Goal: Transaction & Acquisition: Purchase product/service

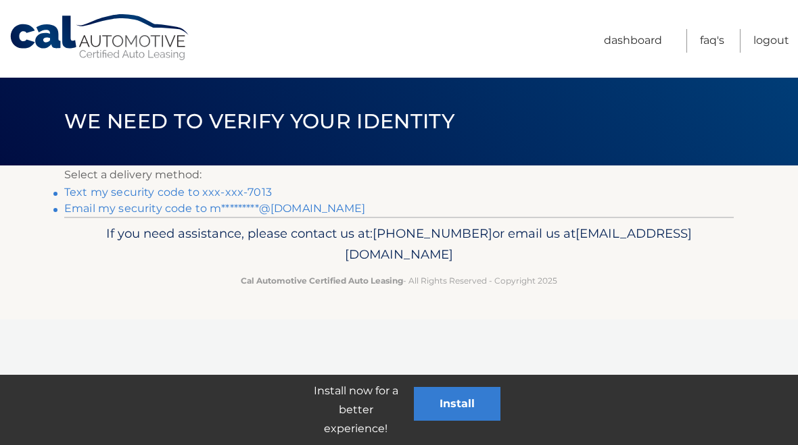
click at [141, 190] on link "Text my security code to xxx-xxx-7013" at bounding box center [167, 192] width 207 height 13
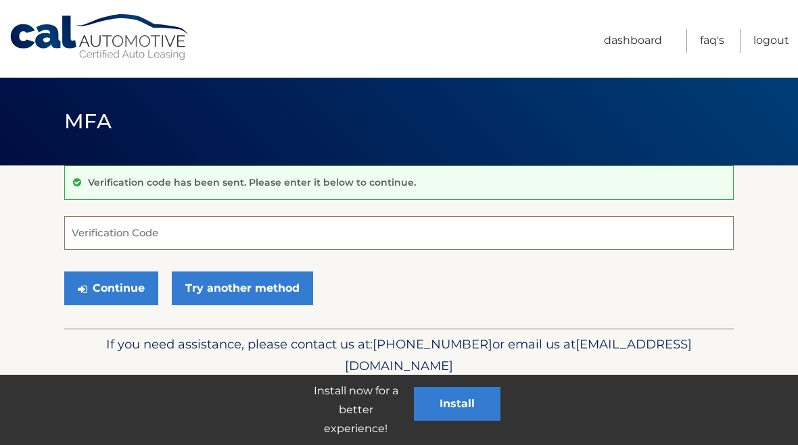
click at [117, 242] on input "Verification Code" at bounding box center [398, 233] width 669 height 34
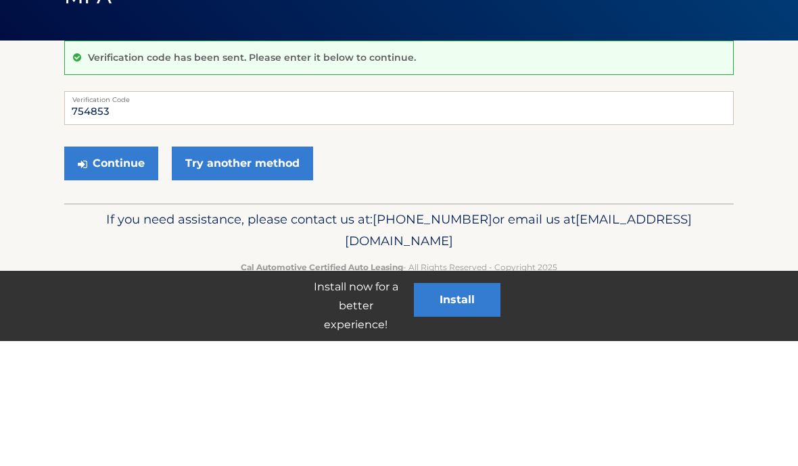
click at [104, 272] on button "Continue" at bounding box center [111, 289] width 94 height 34
click at [120, 272] on button "Continue" at bounding box center [111, 289] width 94 height 34
click at [97, 272] on button "Continue" at bounding box center [111, 289] width 94 height 34
click at [343, 216] on input "754853" at bounding box center [398, 233] width 669 height 34
click at [349, 166] on div "Verification code has been sent. Please enter it below to continue." at bounding box center [398, 183] width 669 height 34
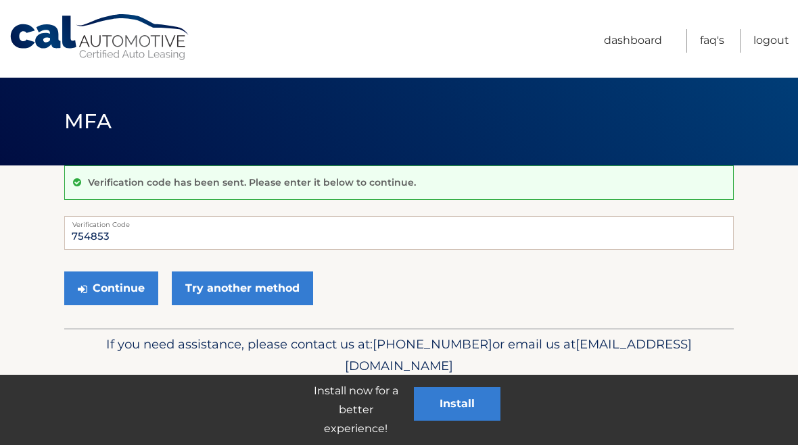
click at [100, 302] on button "Continue" at bounding box center [111, 289] width 94 height 34
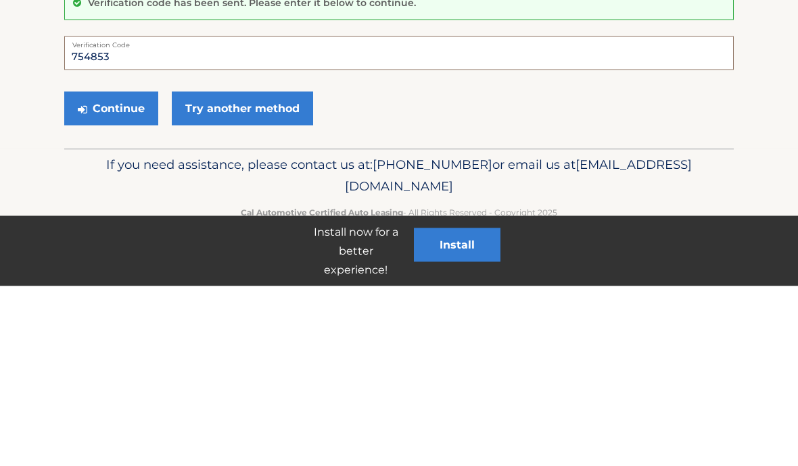
click at [106, 216] on input "754853" at bounding box center [398, 233] width 669 height 34
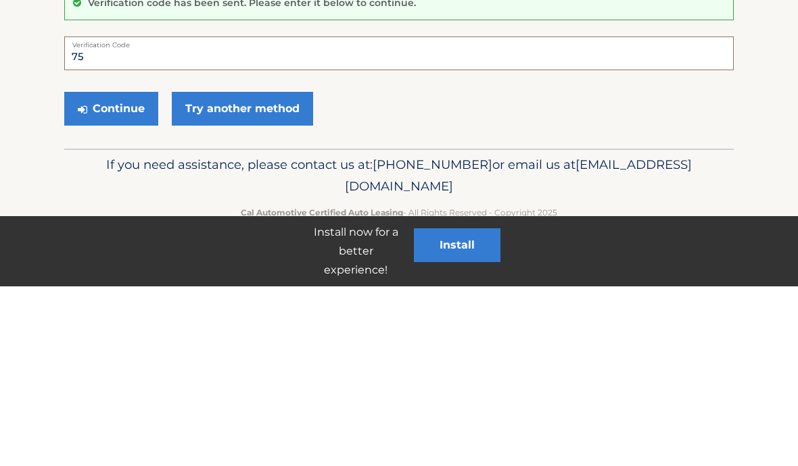
type input "7"
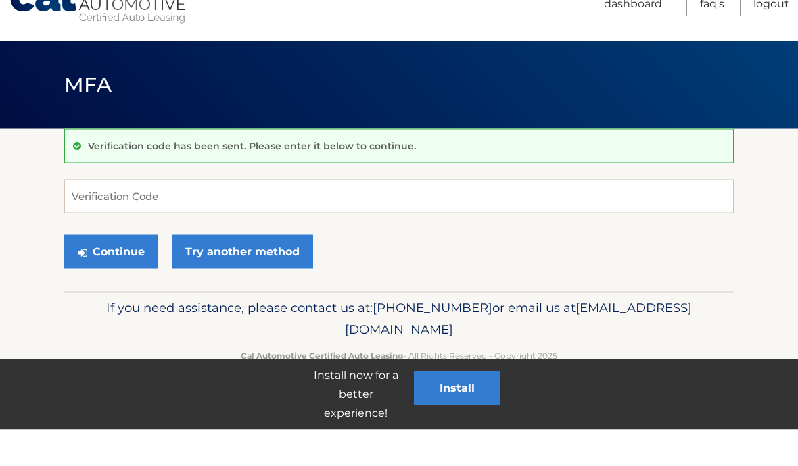
click at [84, 176] on span "Verification code has been sent. Please enter it below to continue." at bounding box center [250, 182] width 332 height 12
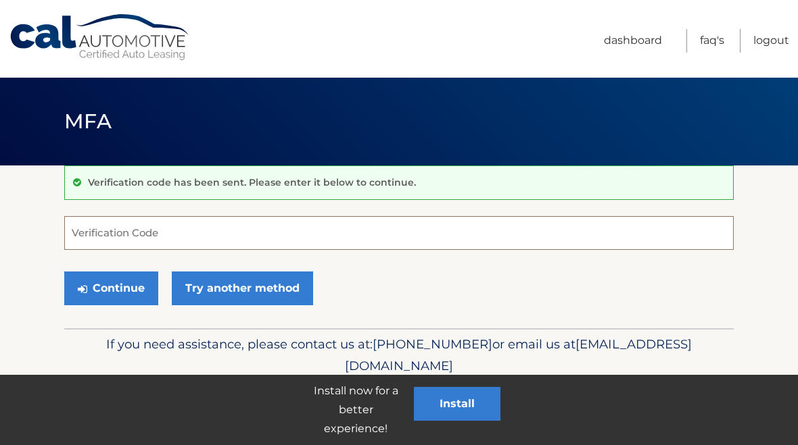
click at [66, 238] on input "Verification Code" at bounding box center [398, 233] width 669 height 34
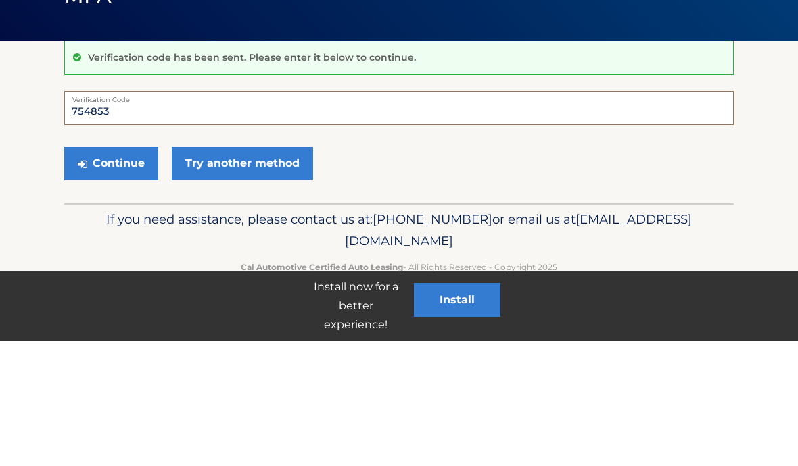
type input "754853"
click at [87, 272] on button "Continue" at bounding box center [111, 289] width 94 height 34
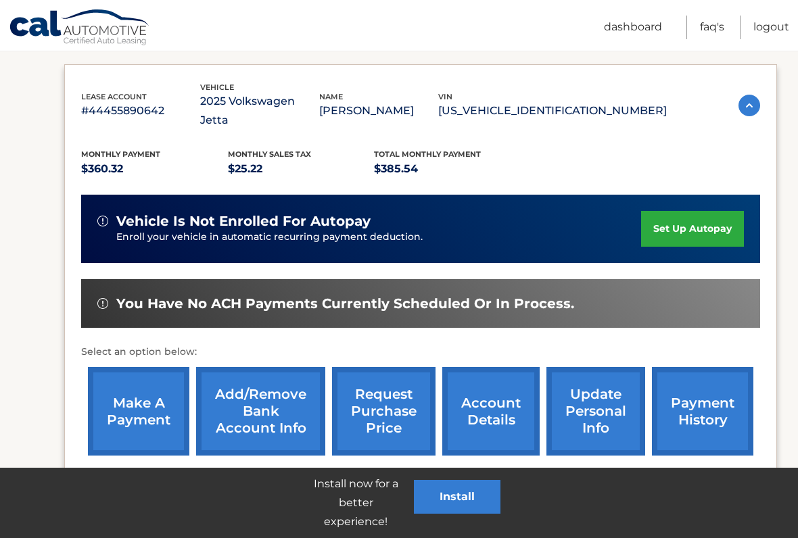
scroll to position [216, 0]
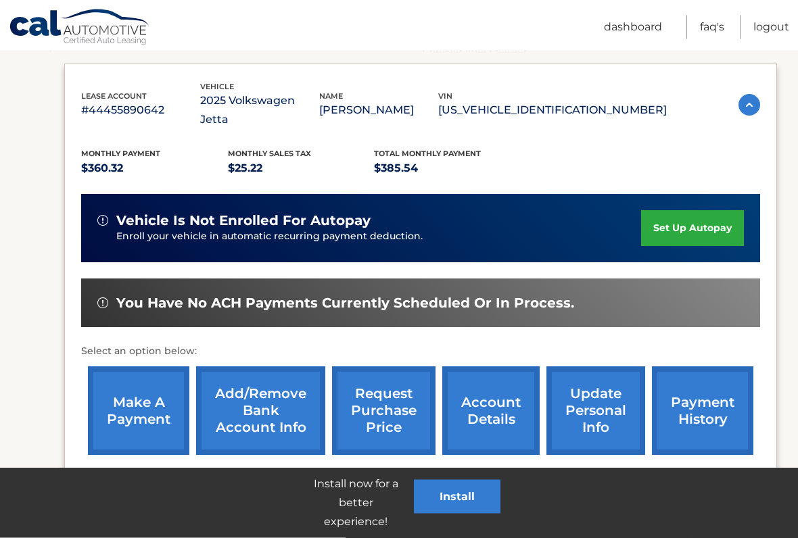
click at [119, 409] on link "make a payment" at bounding box center [138, 411] width 101 height 89
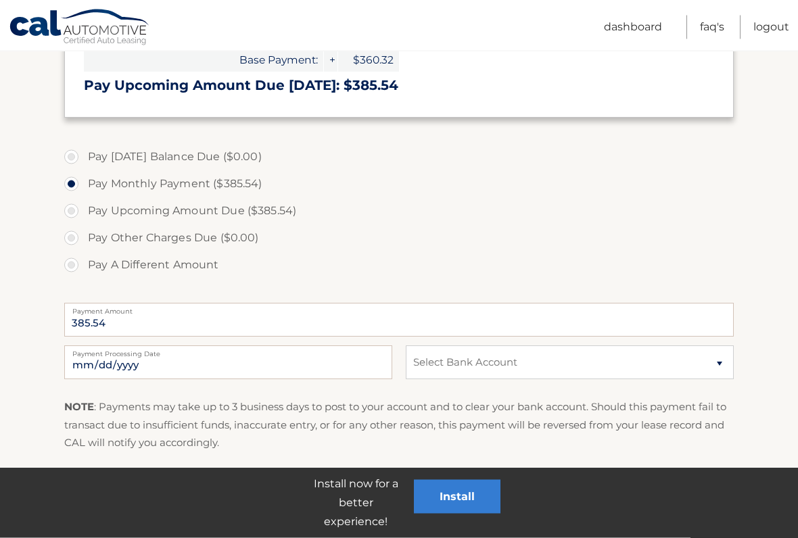
scroll to position [324, 0]
click at [713, 345] on select "Select Bank Account Checking BANK OF AMERICA, N.A. *****4196 Checking BANK OF A…" at bounding box center [570, 362] width 328 height 34
select select "MWM0N2U3NzktMDgwYy00NGU2LWFmMjktMWJhNTQyZWNiYWIx"
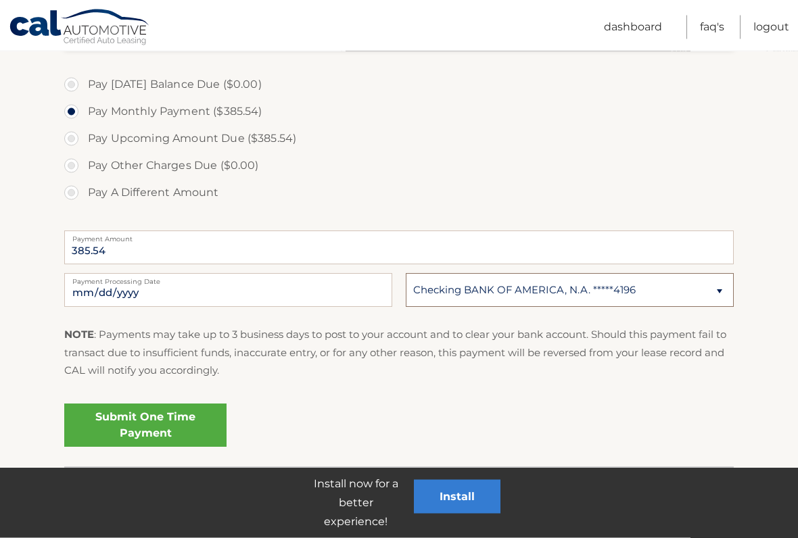
scroll to position [401, 0]
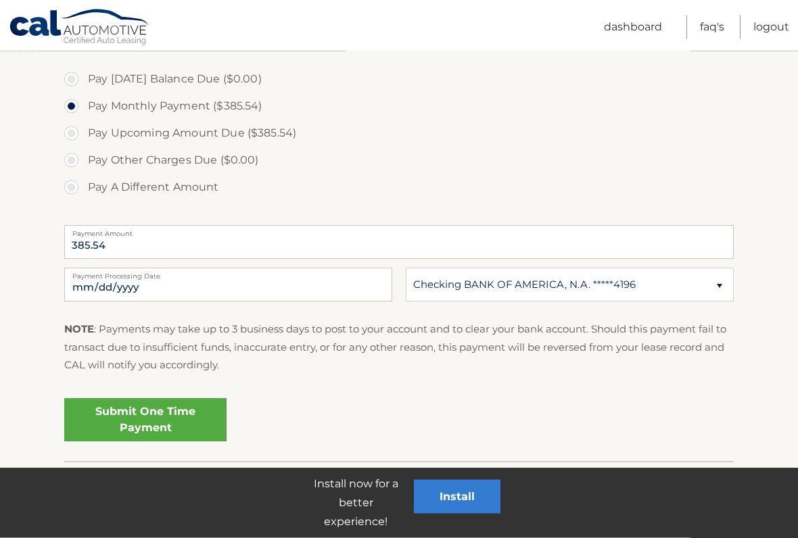
click at [114, 439] on link "Submit One Time Payment" at bounding box center [145, 420] width 162 height 43
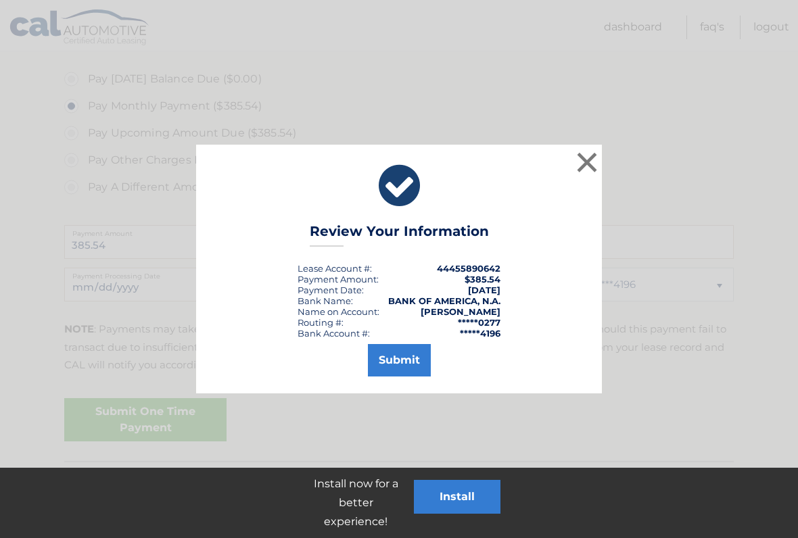
click at [378, 362] on button "Submit" at bounding box center [399, 360] width 63 height 32
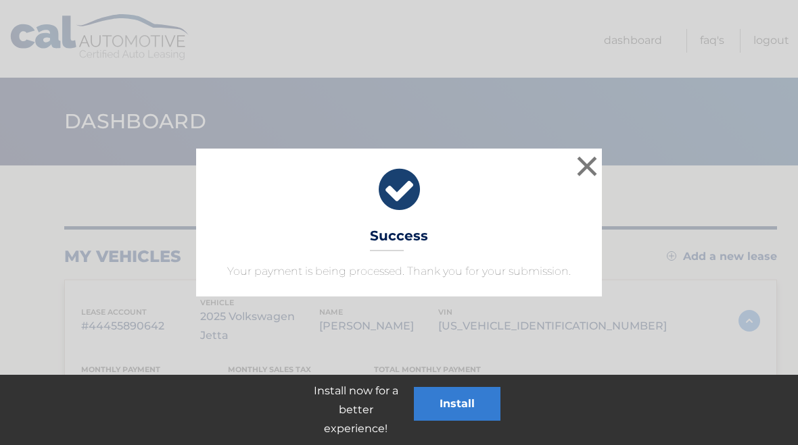
click at [64, 303] on div "× Success Your payment is being processed. Thank you for your submission. Loadi…" at bounding box center [399, 222] width 798 height 445
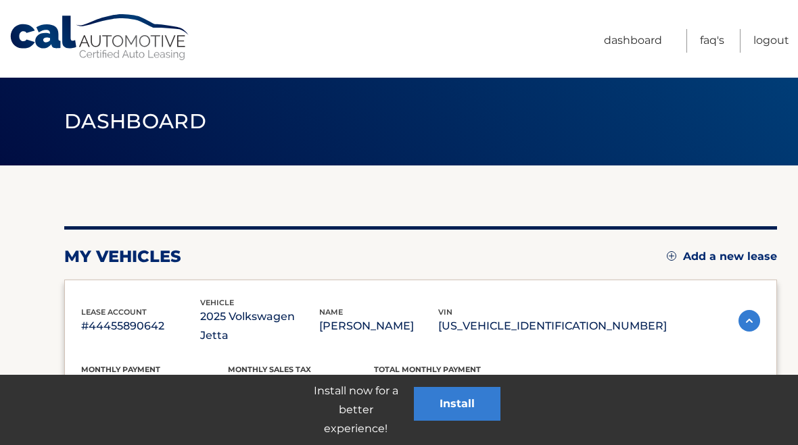
click at [767, 46] on link "Logout" at bounding box center [771, 41] width 36 height 24
